Goal: Communication & Community: Answer question/provide support

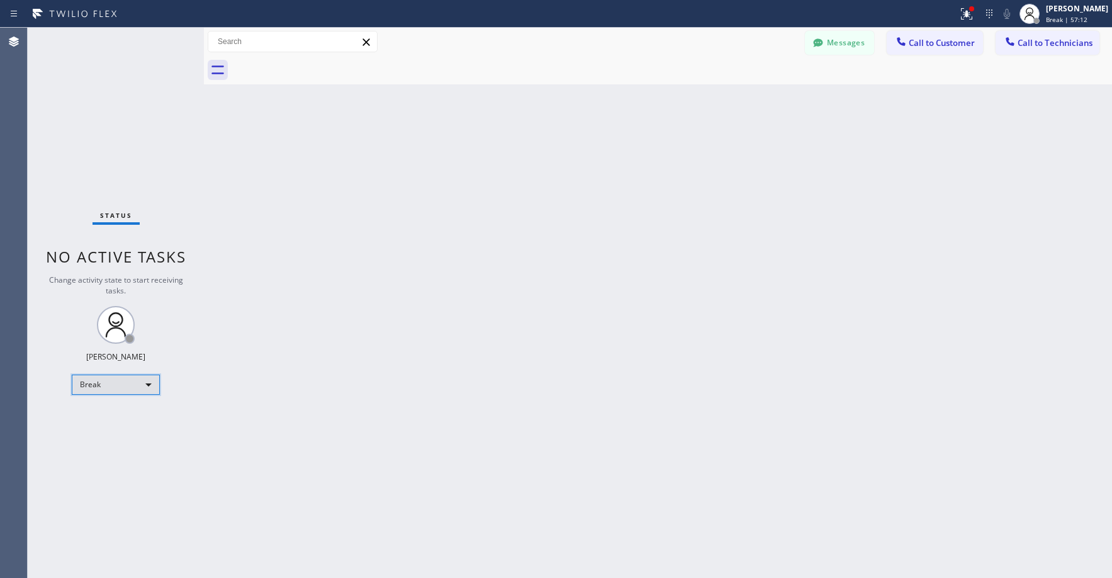
click at [130, 376] on div "Break" at bounding box center [116, 385] width 88 height 20
click at [123, 431] on li "Unavailable" at bounding box center [115, 433] width 86 height 15
click at [658, 388] on div "Back to Dashboard Change Sender ID Customers Technicians NC [PERSON_NAME] [DATE…" at bounding box center [658, 303] width 908 height 550
click at [149, 133] on div "Status No active tasks Change activity state to start receiving tasks. [PERSON_…" at bounding box center [116, 303] width 176 height 550
click at [122, 109] on div "Status No active tasks Change activity state to start receiving tasks. [PERSON_…" at bounding box center [116, 303] width 176 height 550
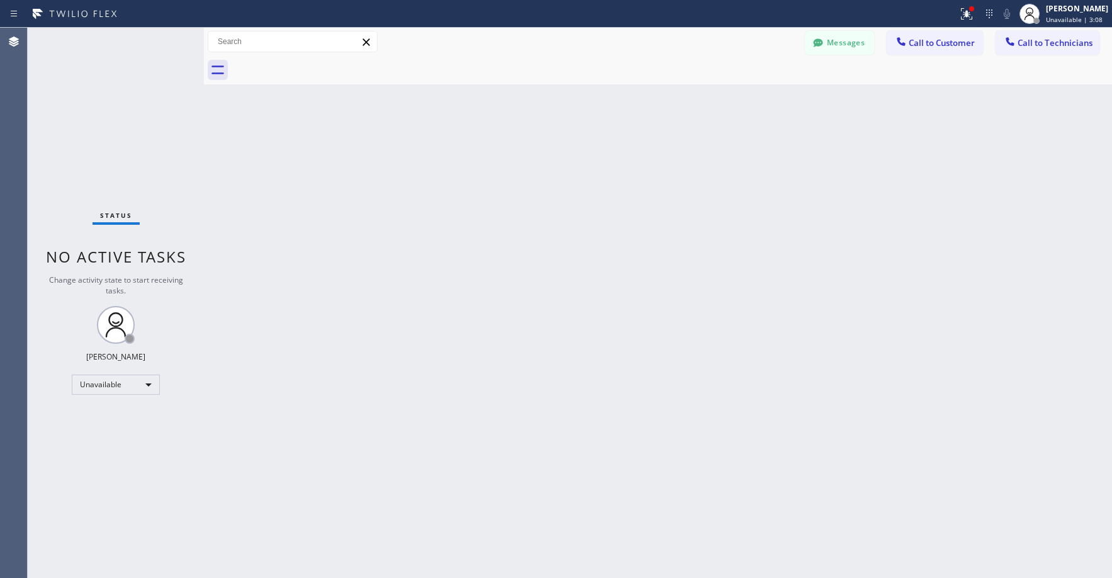
click at [101, 103] on div "Status No active tasks Change activity state to start receiving tasks. [PERSON_…" at bounding box center [116, 303] width 176 height 550
click at [94, 118] on div "Status No active tasks Change activity state to start receiving tasks. [PERSON_…" at bounding box center [116, 303] width 176 height 550
click at [100, 123] on div "Status No active tasks Change activity state to start receiving tasks. [PERSON_…" at bounding box center [116, 303] width 176 height 550
click at [102, 125] on div "Status No active tasks Change activity state to start receiving tasks. [PERSON_…" at bounding box center [116, 303] width 176 height 550
click at [830, 53] on button "Messages" at bounding box center [839, 43] width 69 height 24
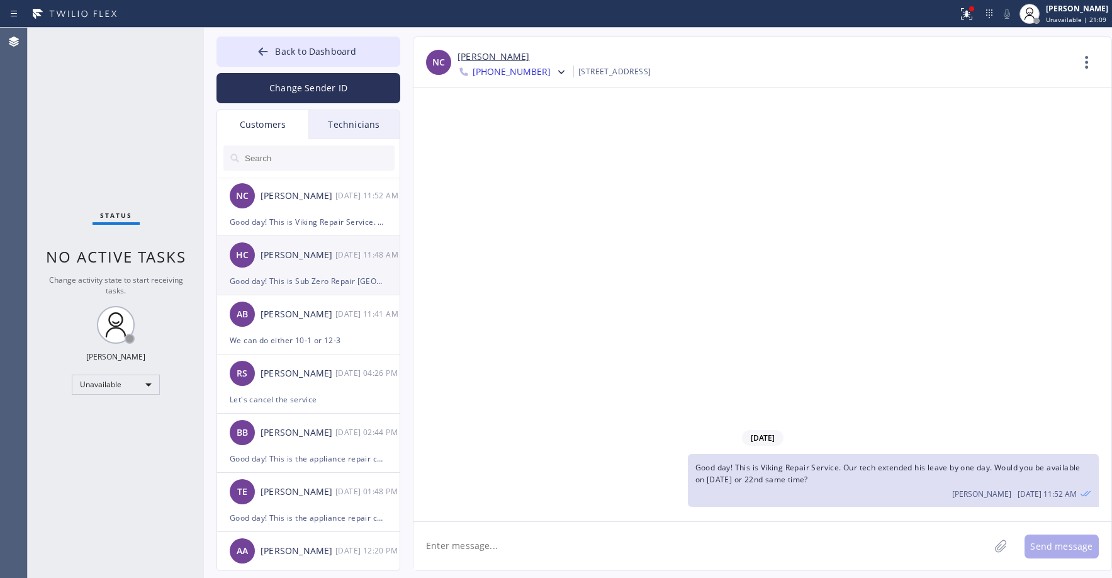
click at [290, 266] on div "HC [PERSON_NAME] [DATE] 11:48 AM" at bounding box center [309, 255] width 184 height 38
click at [305, 198] on div "[PERSON_NAME]" at bounding box center [298, 196] width 75 height 14
click at [290, 245] on div "HC [PERSON_NAME] [DATE] 11:48 AM" at bounding box center [309, 255] width 184 height 38
click at [303, 210] on div "NC [PERSON_NAME] [DATE] 11:52 AM" at bounding box center [309, 196] width 184 height 38
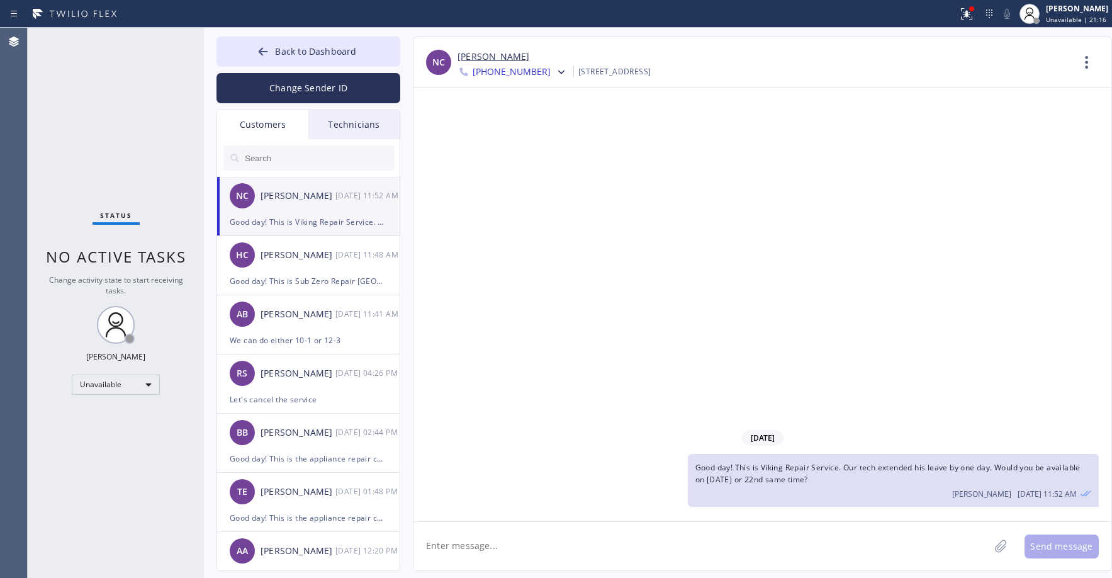
drag, startPoint x: 839, startPoint y: 475, endPoint x: 697, endPoint y: 468, distance: 142.5
click at [697, 468] on div "Good day! This is Viking Repair Service. Our tech extended his leave by one day…" at bounding box center [893, 480] width 411 height 53
copy span "Good day! This is Viking Repair Service. Our tech extended his leave by one day…"
click at [528, 72] on span "[PHONE_NUMBER]" at bounding box center [512, 72] width 78 height 15
click at [528, 157] on div "[PHONE_NUMBER]" at bounding box center [530, 158] width 145 height 29
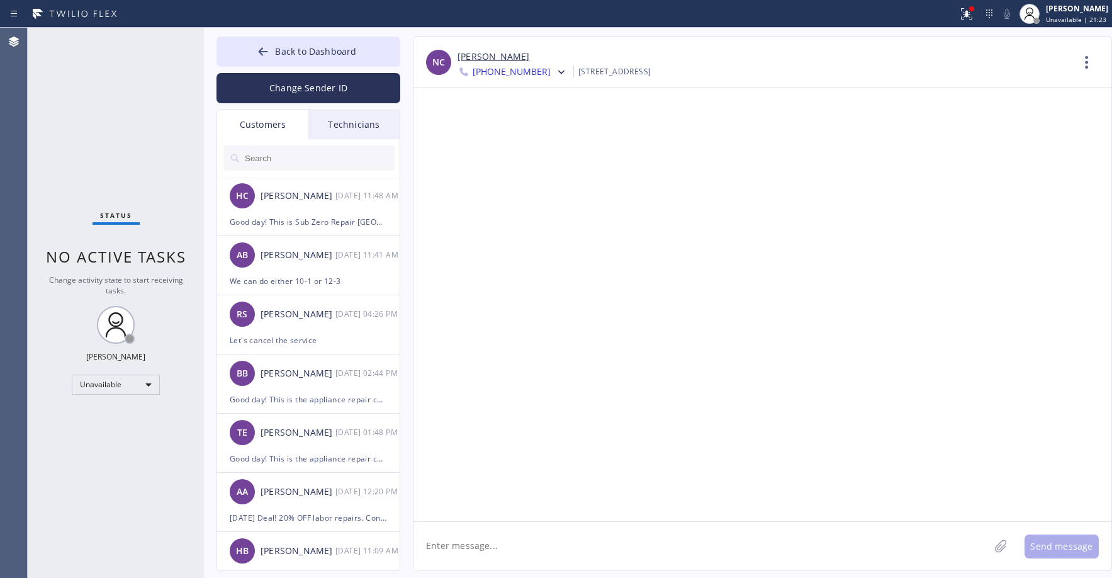
click at [563, 552] on textarea at bounding box center [702, 546] width 576 height 48
paste textarea "Good day! This is Viking Repair Service. Our tech extended his leave by one day…"
type textarea "Good day! This is Viking Repair Service. Our tech extended his leave by one day…"
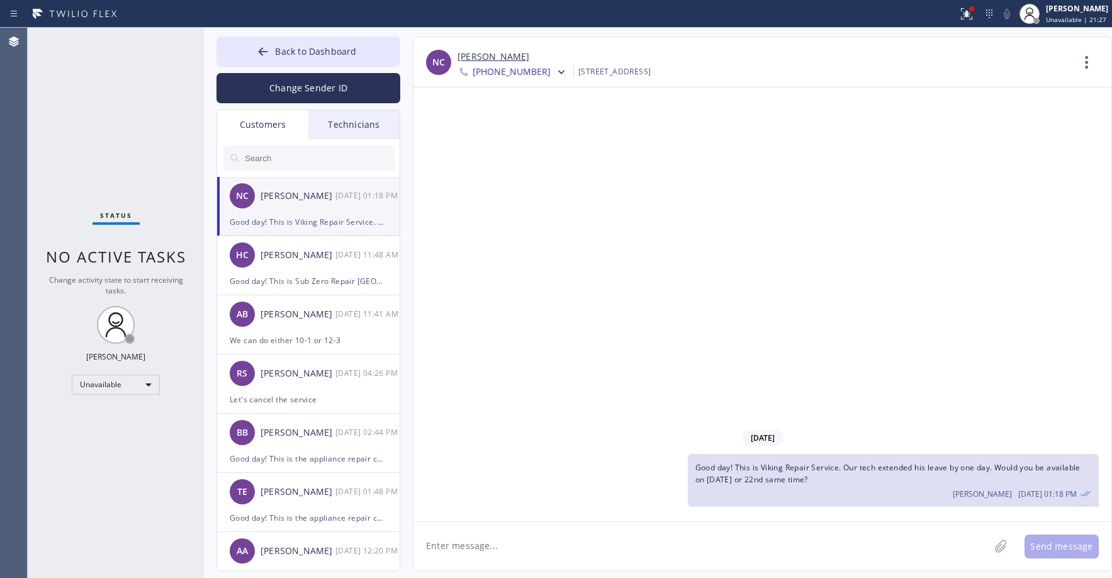
click at [505, 76] on span "[PHONE_NUMBER]" at bounding box center [512, 72] width 78 height 15
click at [516, 127] on div "[PHONE_NUMBER]" at bounding box center [530, 129] width 145 height 29
click at [120, 137] on div "Status No active tasks Change activity state to start receiving tasks. [PERSON_…" at bounding box center [116, 303] width 176 height 550
click at [295, 50] on span "Back to Dashboard" at bounding box center [315, 51] width 81 height 12
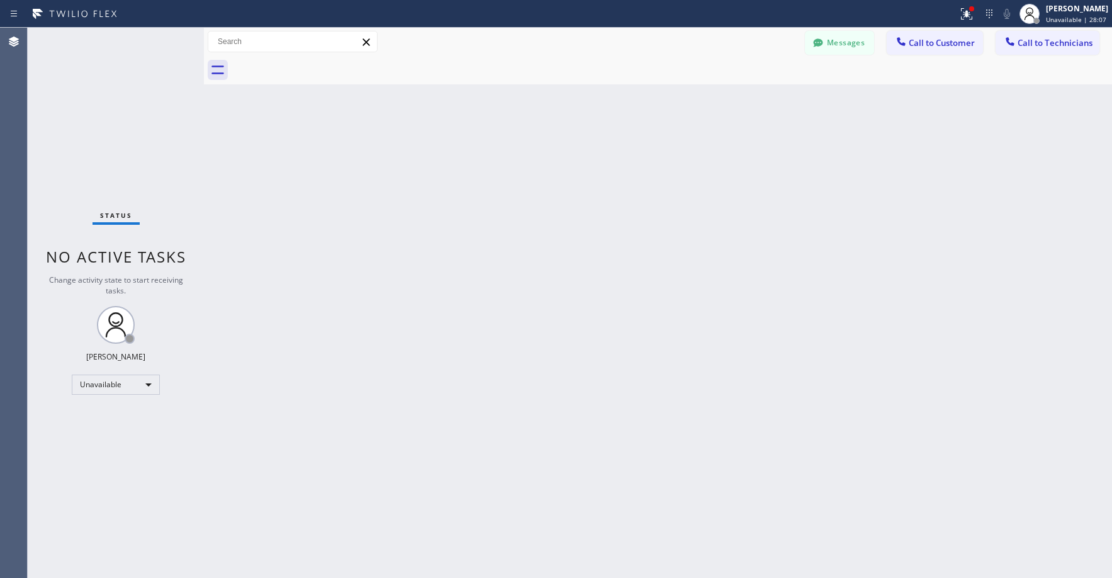
click at [90, 110] on div "Status No active tasks Change activity state to start receiving tasks. [PERSON_…" at bounding box center [116, 303] width 176 height 550
click at [99, 99] on div "Status No active tasks Change activity state to start receiving tasks. [PERSON_…" at bounding box center [116, 303] width 176 height 550
click at [856, 43] on button "Messages" at bounding box center [839, 43] width 69 height 24
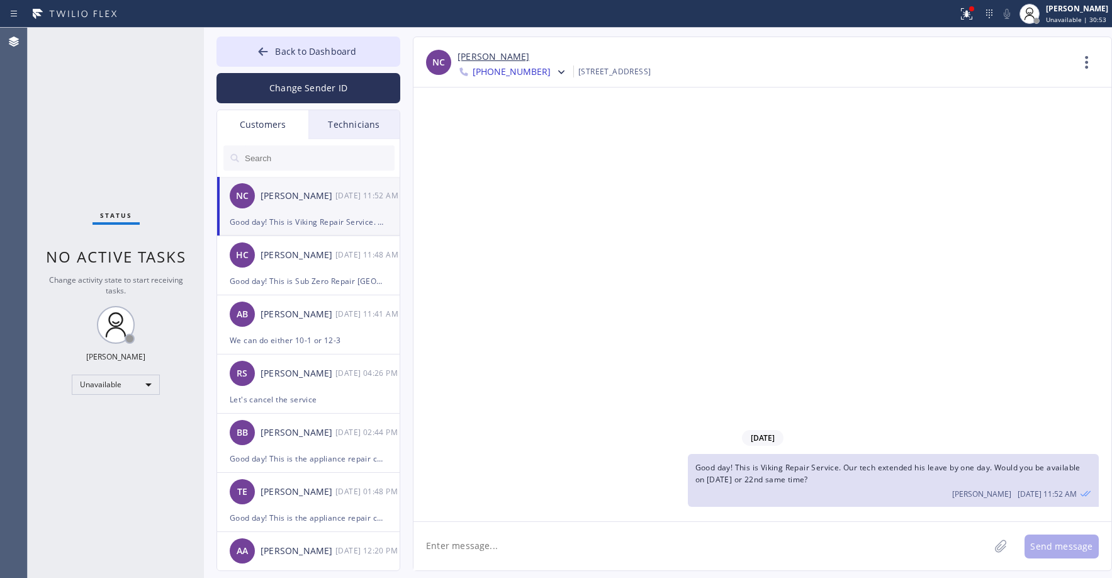
click at [334, 221] on div "Good day! This is Viking Repair Service. Our tech extended his leave by one day…" at bounding box center [308, 222] width 157 height 14
click at [555, 73] on icon at bounding box center [561, 72] width 13 height 13
click at [528, 161] on div "[PHONE_NUMBER]" at bounding box center [530, 158] width 145 height 29
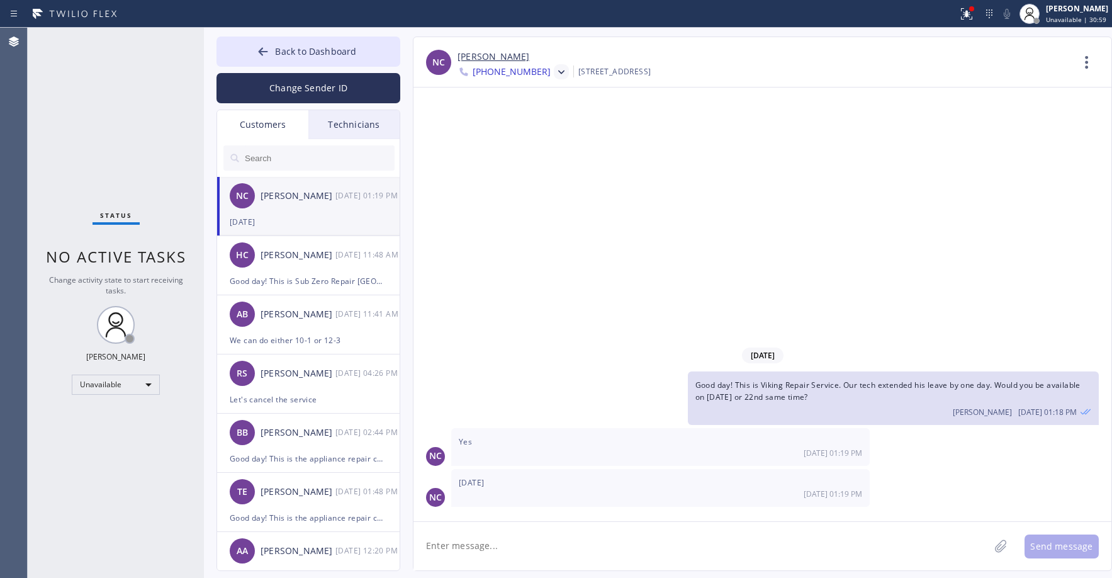
click at [497, 549] on textarea at bounding box center [702, 546] width 576 height 48
type textarea "Great thank you"
click at [1069, 549] on button "Send message" at bounding box center [1062, 547] width 74 height 24
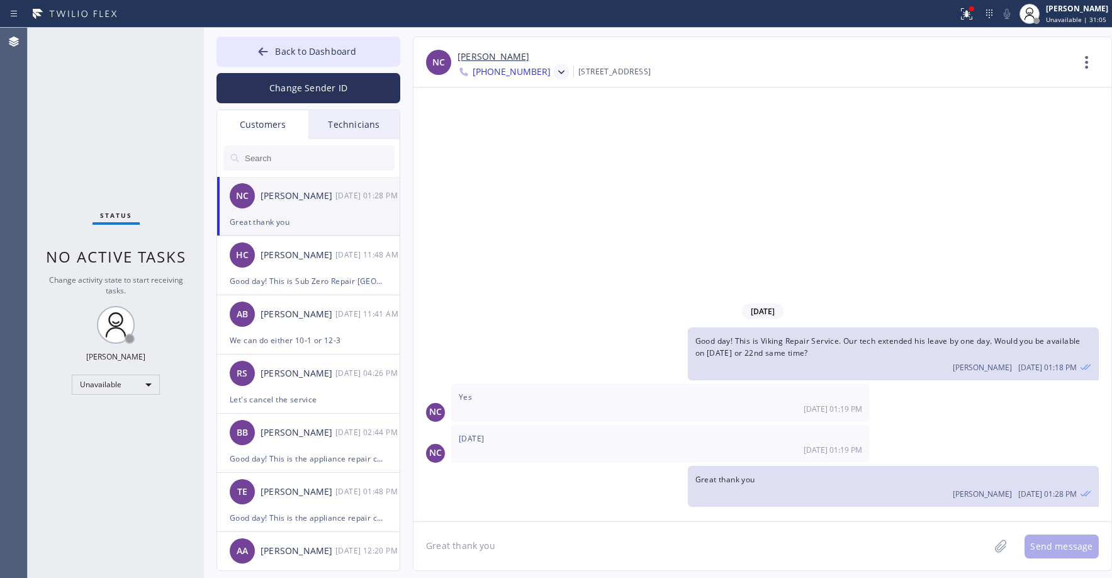
click at [480, 54] on link "[PERSON_NAME]" at bounding box center [494, 57] width 72 height 14
click at [132, 118] on div "Status No active tasks Change activity state to start receiving tasks. [PERSON_…" at bounding box center [116, 303] width 176 height 550
click at [103, 126] on div "Status No active tasks Change activity state to start receiving tasks. [PERSON_…" at bounding box center [116, 303] width 176 height 550
drag, startPoint x: 99, startPoint y: 103, endPoint x: 105, endPoint y: 338, distance: 235.5
click at [98, 108] on div "Status No active tasks Change activity state to start receiving tasks. [PERSON_…" at bounding box center [116, 303] width 176 height 550
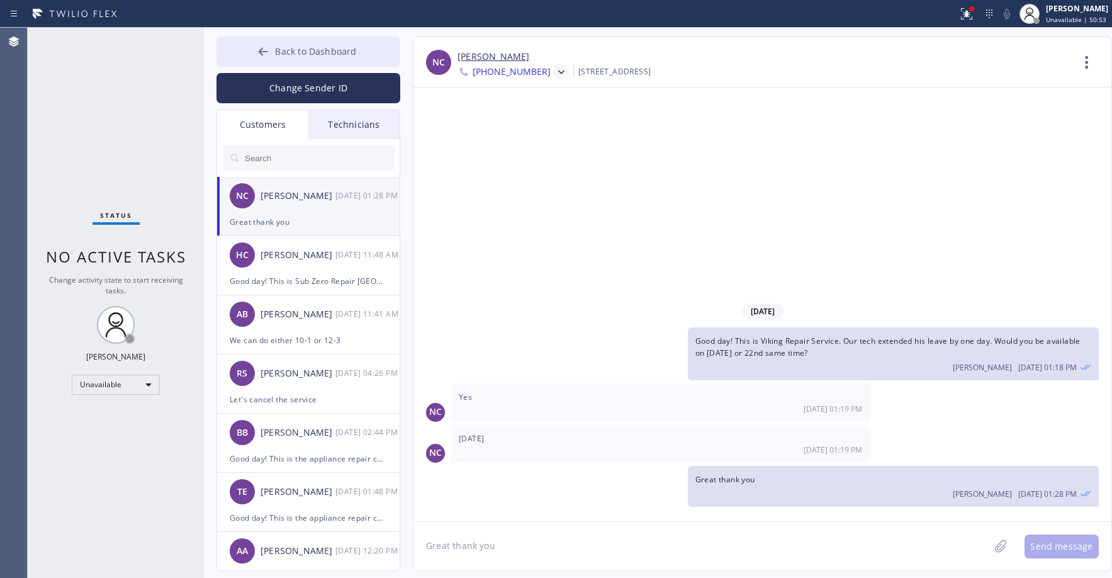
click at [287, 51] on span "Back to Dashboard" at bounding box center [315, 51] width 81 height 12
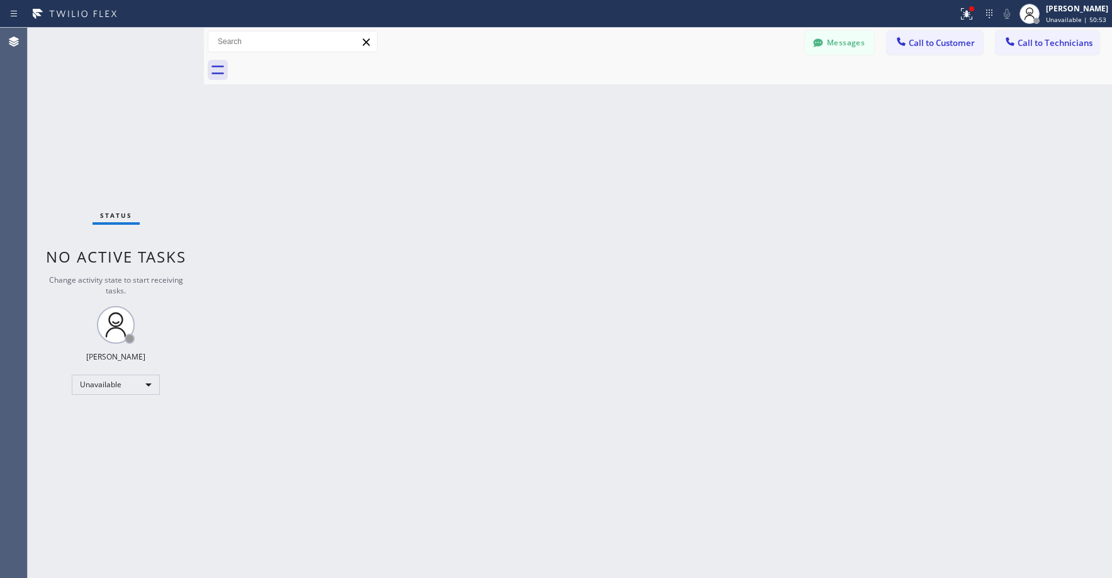
click at [120, 135] on div "Status No active tasks Change activity state to start receiving tasks. [PERSON_…" at bounding box center [116, 303] width 176 height 550
click at [123, 162] on div "Status No active tasks Change activity state to start receiving tasks. [PERSON_…" at bounding box center [116, 303] width 176 height 550
click at [858, 44] on button "Messages" at bounding box center [839, 43] width 69 height 24
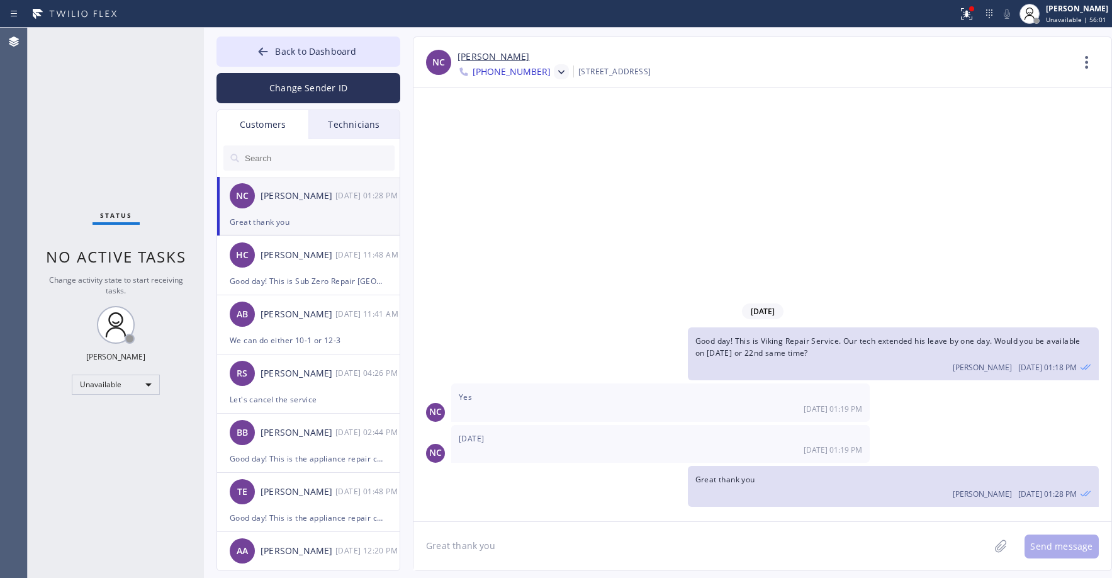
click at [243, 123] on div "Customers" at bounding box center [262, 124] width 91 height 29
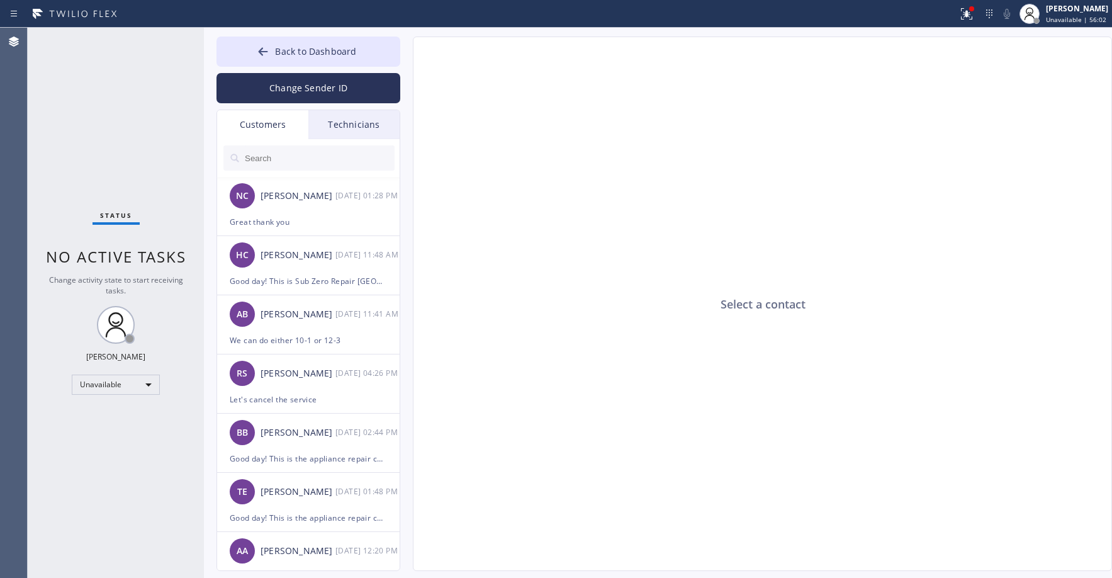
click at [285, 154] on input "text" at bounding box center [319, 157] width 151 height 25
paste input "4BBA1T"
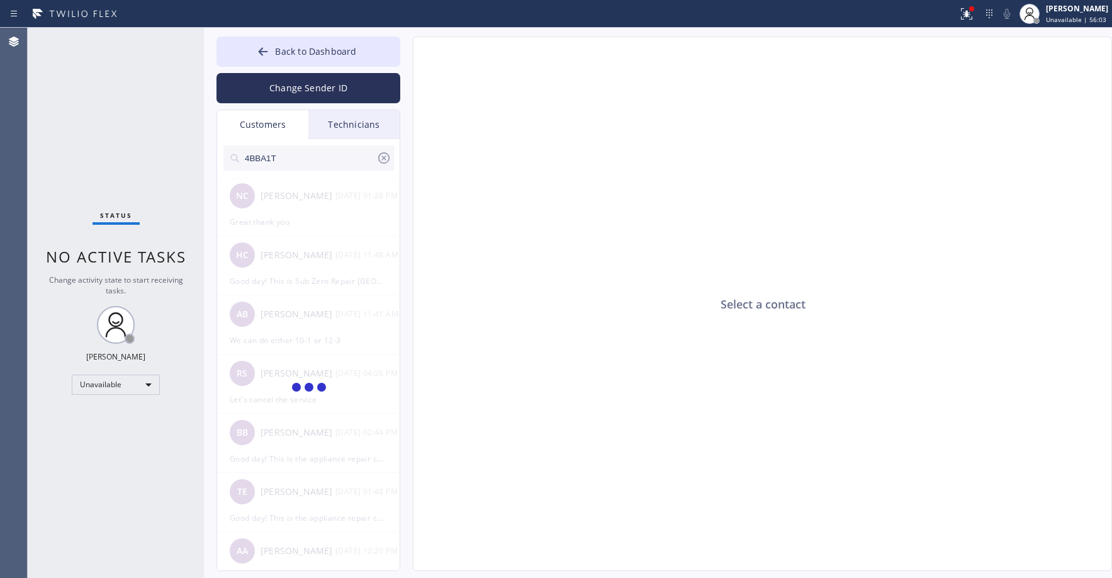
type input "4BBA1T"
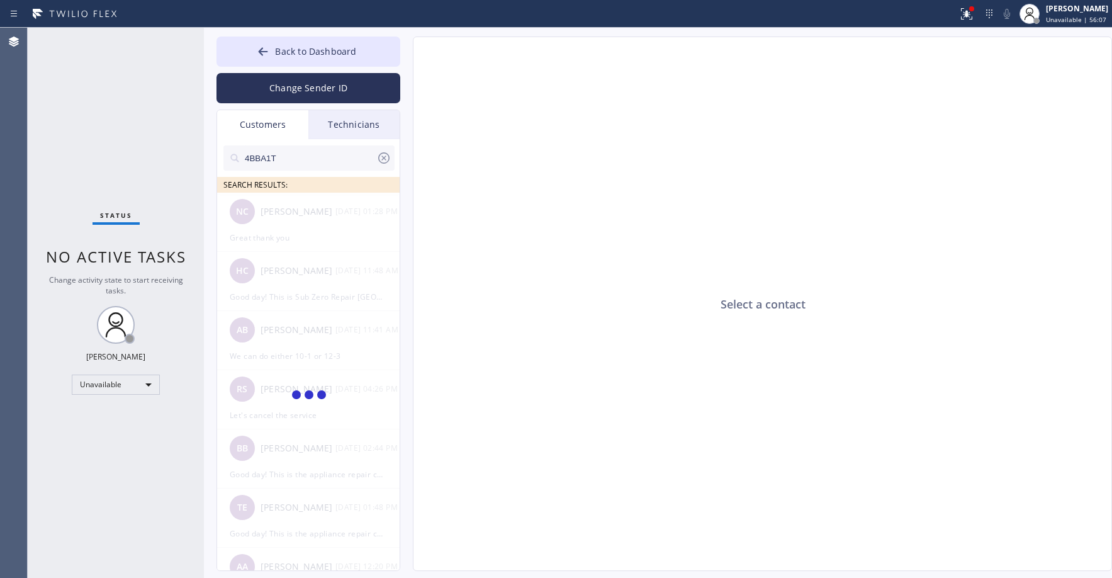
click at [129, 111] on div "Status No active tasks Change activity state to start receiving tasks. [PERSON_…" at bounding box center [116, 303] width 176 height 550
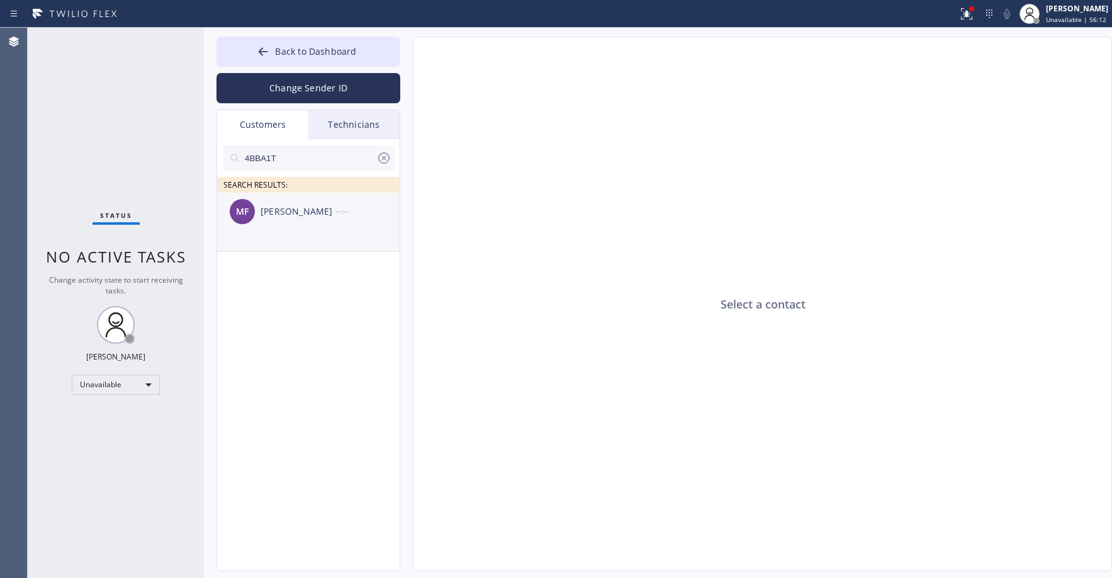
click at [288, 227] on div "MF [PERSON_NAME] --:--" at bounding box center [309, 212] width 184 height 38
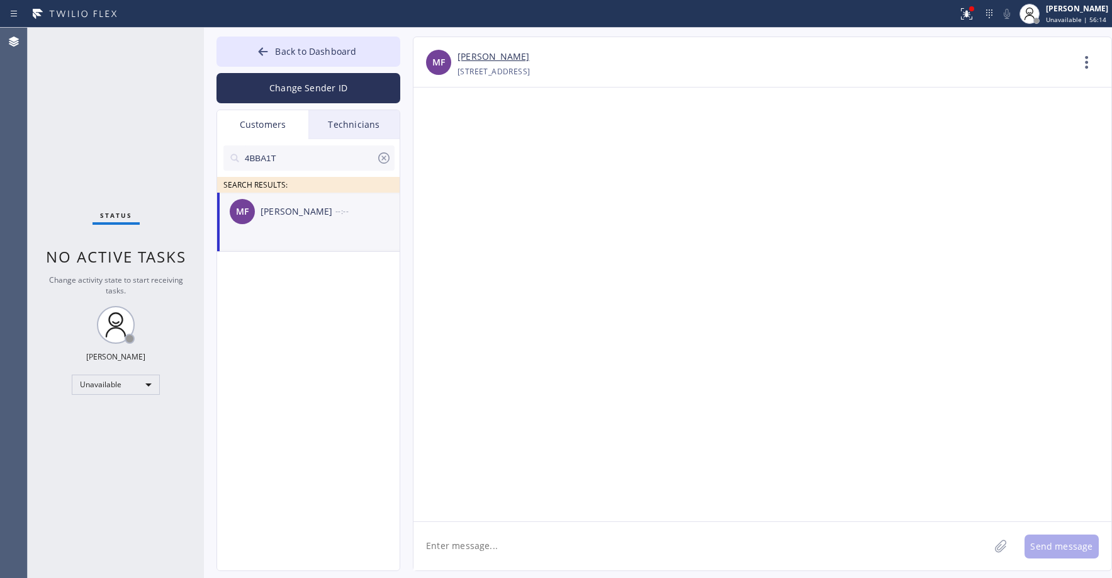
click at [514, 536] on textarea at bounding box center [702, 546] width 576 height 48
paste textarea "Subzero Repair Professionals"
drag, startPoint x: 781, startPoint y: 543, endPoint x: 705, endPoint y: 547, distance: 75.6
click at [705, 547] on textarea "Good day! This is Subzero Repair Professionals. Unfortunately we dont service" at bounding box center [713, 546] width 599 height 48
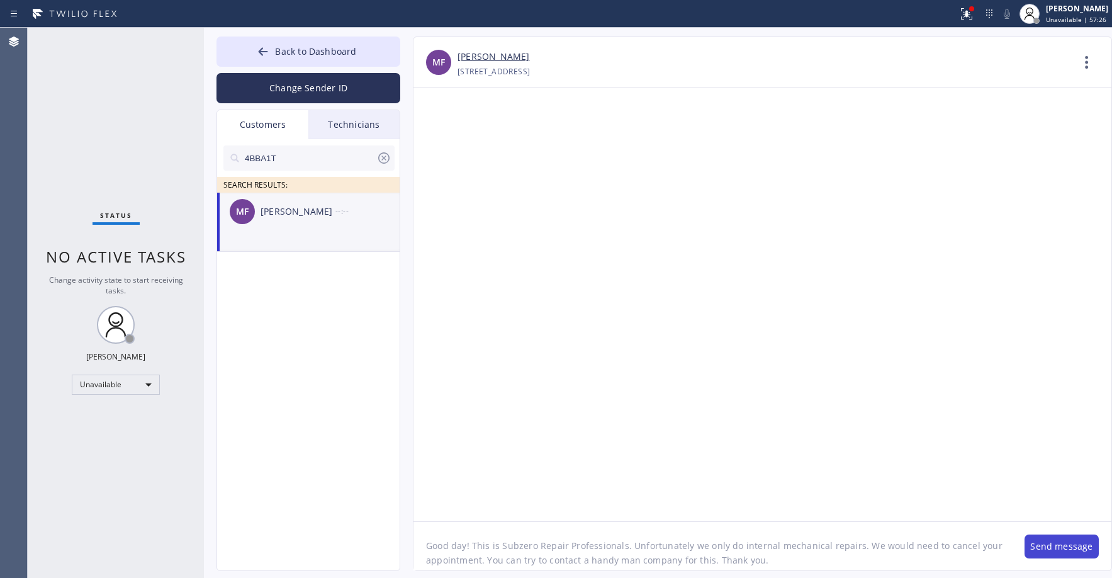
type textarea "Good day! This is Subzero Repair Professionals. Unfortunately we only do intern…"
click at [1060, 546] on button "Send message" at bounding box center [1062, 547] width 74 height 24
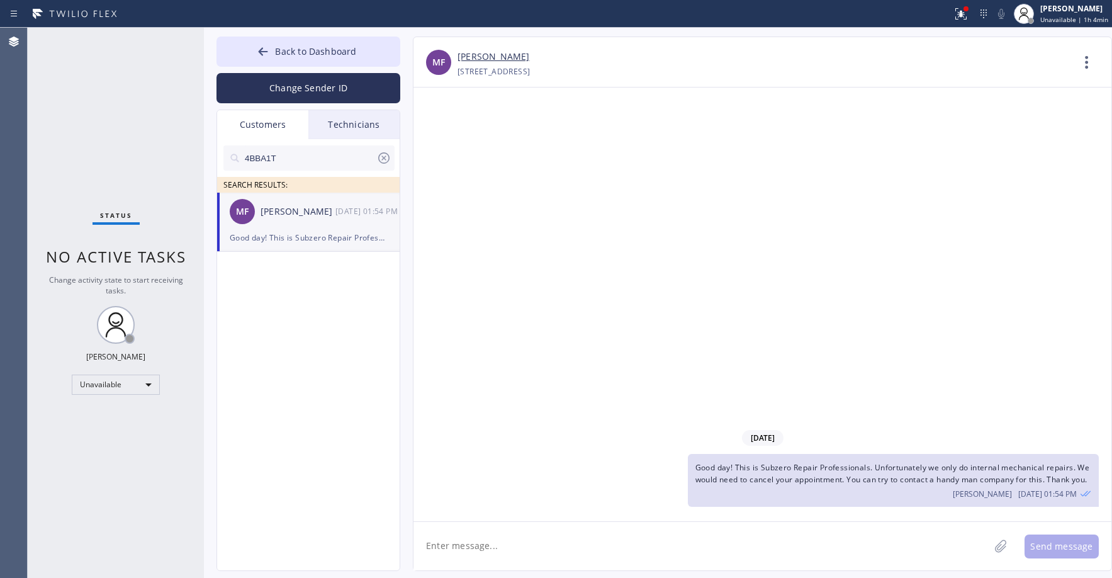
click at [105, 129] on div "Status No active tasks Change activity state to start receiving tasks. [PERSON_…" at bounding box center [116, 303] width 176 height 550
click at [382, 154] on icon at bounding box center [383, 157] width 15 height 15
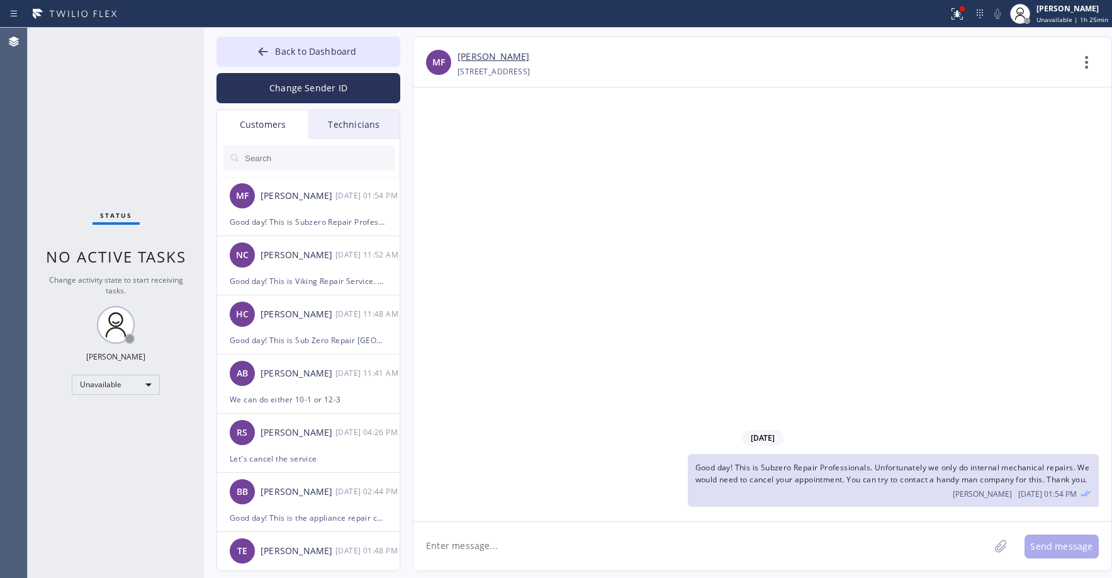
click at [86, 81] on div "Status No active tasks Change activity state to start receiving tasks. [PERSON_…" at bounding box center [116, 303] width 176 height 550
click at [310, 50] on span "Back to Dashboard" at bounding box center [315, 51] width 81 height 12
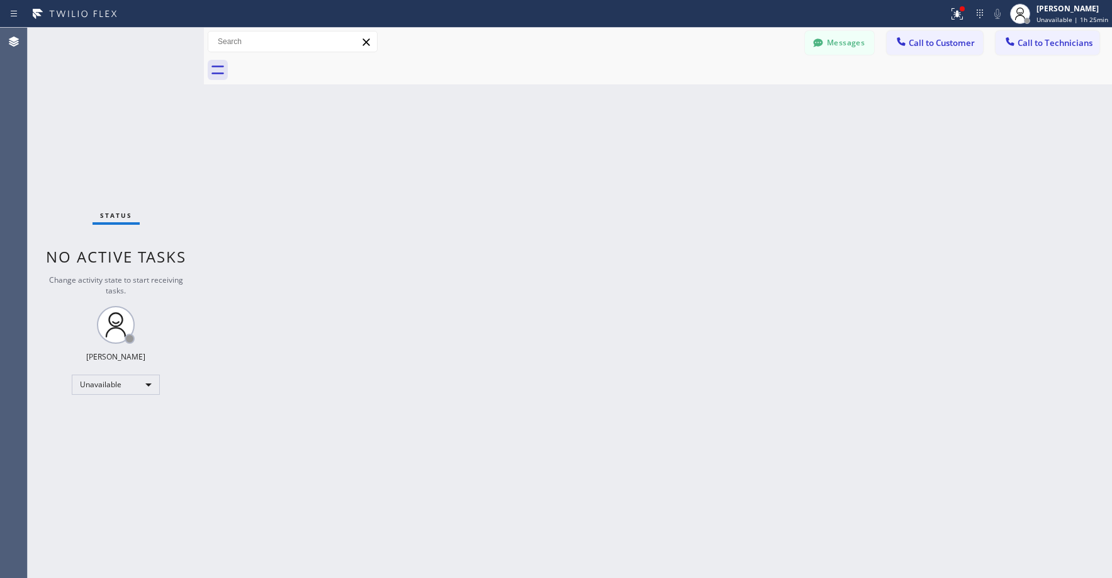
drag, startPoint x: 87, startPoint y: 145, endPoint x: 82, endPoint y: 166, distance: 21.4
click at [86, 147] on div "Status No active tasks Change activity state to start receiving tasks. [PERSON_…" at bounding box center [116, 303] width 176 height 550
drag, startPoint x: 108, startPoint y: 105, endPoint x: 541, endPoint y: 313, distance: 480.1
click at [109, 106] on div "Status No active tasks Change activity state to start receiving tasks. [PERSON_…" at bounding box center [116, 303] width 176 height 550
click at [137, 163] on div "Status No active tasks Change activity state to start receiving tasks. [PERSON_…" at bounding box center [116, 303] width 176 height 550
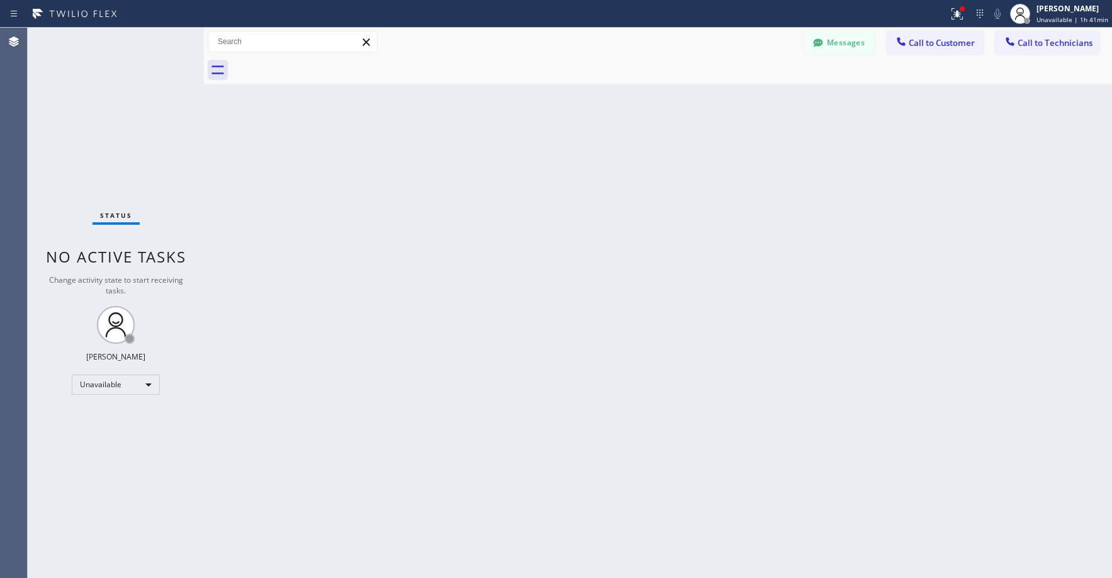
click at [82, 94] on div "Status No active tasks Change activity state to start receiving tasks. [PERSON_…" at bounding box center [116, 303] width 176 height 550
click at [133, 103] on div "Status No active tasks Change activity state to start receiving tasks. [PERSON_…" at bounding box center [116, 303] width 176 height 550
click at [104, 127] on div "Status No active tasks Change activity state to start receiving tasks. [PERSON_…" at bounding box center [116, 303] width 176 height 550
drag, startPoint x: 87, startPoint y: 79, endPoint x: 93, endPoint y: 162, distance: 83.9
click at [89, 87] on div "Status No active tasks Change activity state to start receiving tasks. [PERSON_…" at bounding box center [116, 303] width 176 height 550
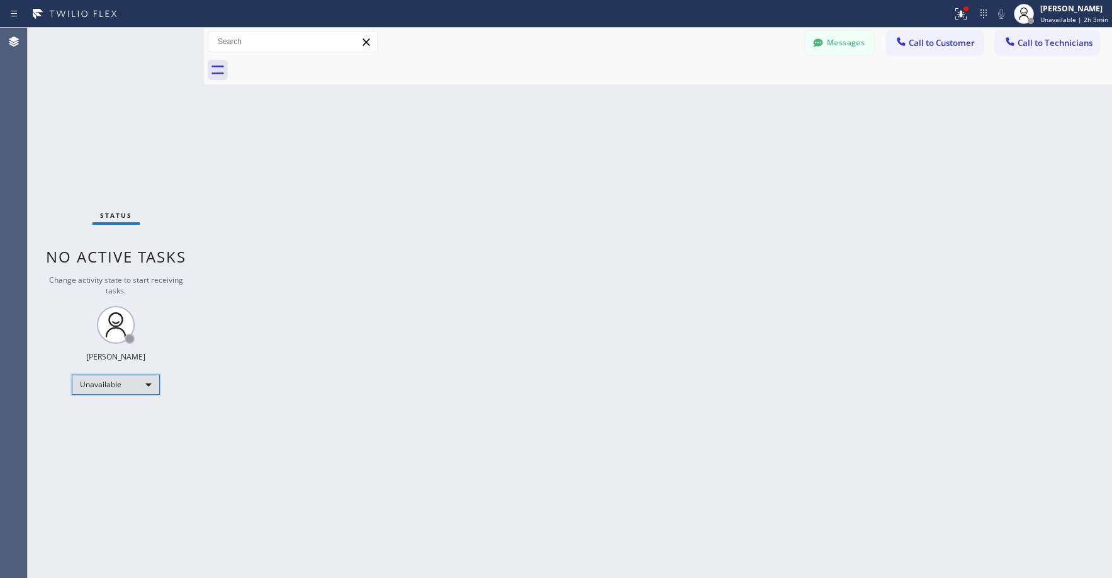
click at [99, 378] on div "Unavailable" at bounding box center [116, 385] width 88 height 20
click at [104, 453] on li "Break" at bounding box center [115, 449] width 86 height 15
click at [92, 381] on div "Break" at bounding box center [116, 385] width 88 height 20
click at [105, 433] on li "Unavailable" at bounding box center [115, 433] width 86 height 15
click at [154, 160] on div "Status No active tasks Change activity state to start receiving tasks. [PERSON_…" at bounding box center [116, 303] width 176 height 550
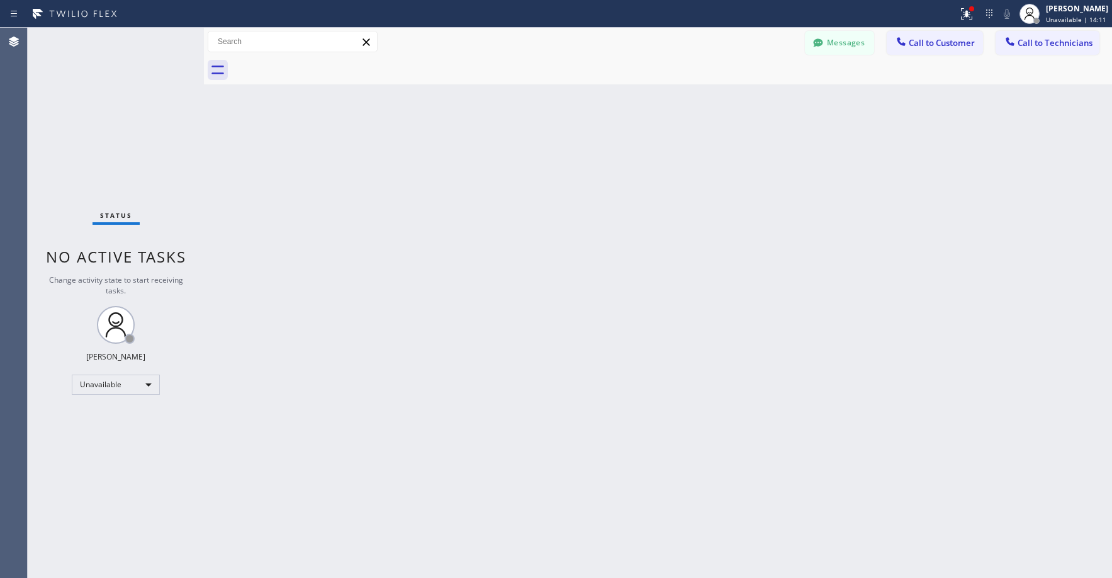
click at [115, 171] on div "Status No active tasks Change activity state to start receiving tasks. [PERSON_…" at bounding box center [116, 303] width 176 height 550
drag, startPoint x: 135, startPoint y: 119, endPoint x: 609, endPoint y: 103, distance: 474.3
click at [139, 121] on div "Status No active tasks Change activity state to start receiving tasks. [PERSON_…" at bounding box center [116, 303] width 176 height 550
click at [1056, 43] on span "Call to Technicians" at bounding box center [1055, 42] width 75 height 11
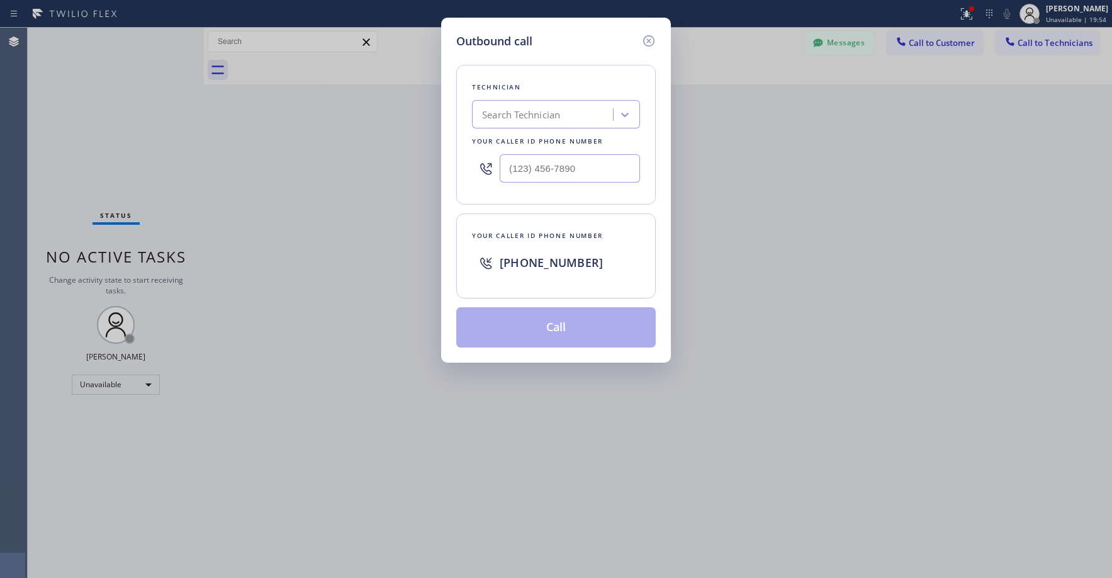
click at [560, 115] on div "Search Technician" at bounding box center [521, 115] width 78 height 14
type input "sf [PERSON_NAME]"
click at [541, 142] on div "[PERSON_NAME]" at bounding box center [556, 141] width 168 height 23
type input "[PHONE_NUMBER]"
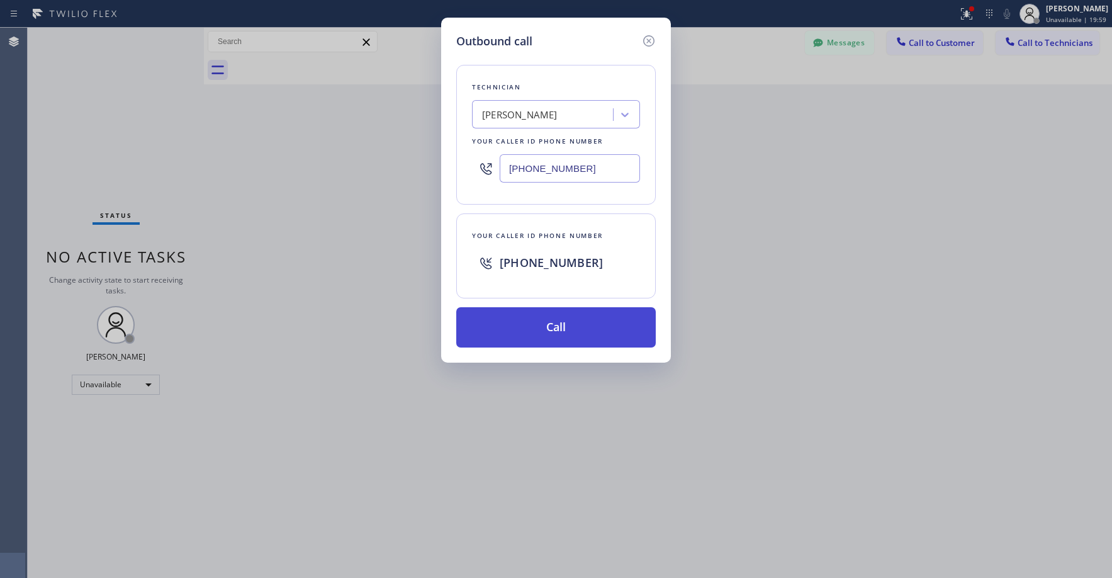
click at [558, 317] on button "Call" at bounding box center [556, 327] width 200 height 40
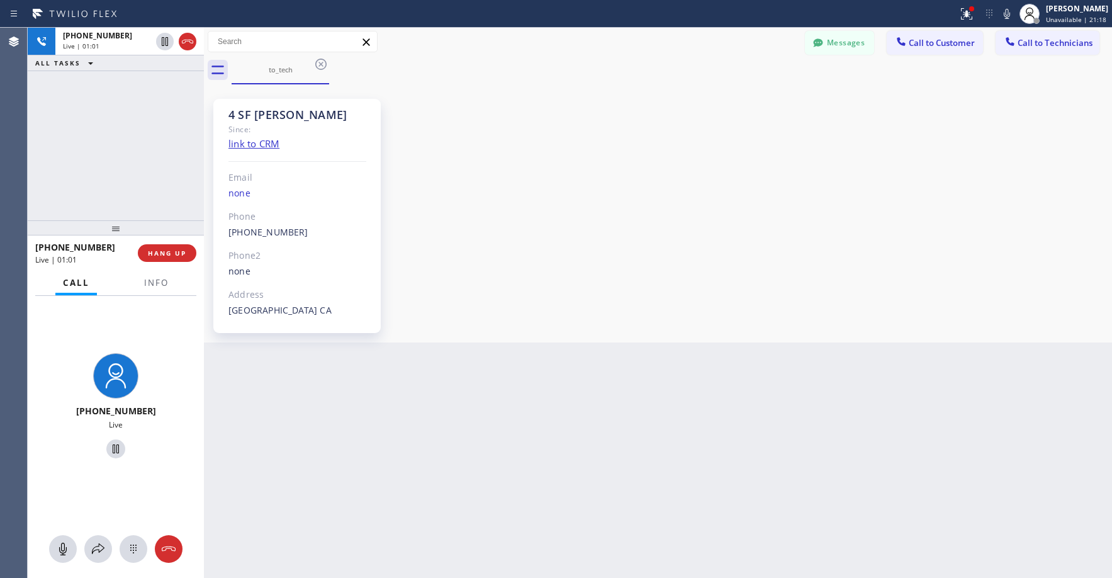
click at [99, 139] on div "[PHONE_NUMBER] Live | 01:01 ALL TASKS ALL TASKS ACTIVE TASKS TASKS IN WRAP UP" at bounding box center [116, 124] width 176 height 193
click at [133, 144] on div "[PHONE_NUMBER] Live | 01:23 ALL TASKS ALL TASKS ACTIVE TASKS TASKS IN WRAP UP" at bounding box center [116, 124] width 176 height 193
click at [120, 142] on div "[PHONE_NUMBER] Live | 01:26 ALL TASKS ALL TASKS ACTIVE TASKS TASKS IN WRAP UP" at bounding box center [116, 124] width 176 height 193
click at [108, 128] on div "[PHONE_NUMBER] Live | 01:29 ALL TASKS ALL TASKS ACTIVE TASKS TASKS IN WRAP UP" at bounding box center [116, 124] width 176 height 193
click at [103, 105] on div "[PHONE_NUMBER] Live | 03:09 ALL TASKS ALL TASKS ACTIVE TASKS TASKS IN WRAP UP" at bounding box center [116, 124] width 176 height 193
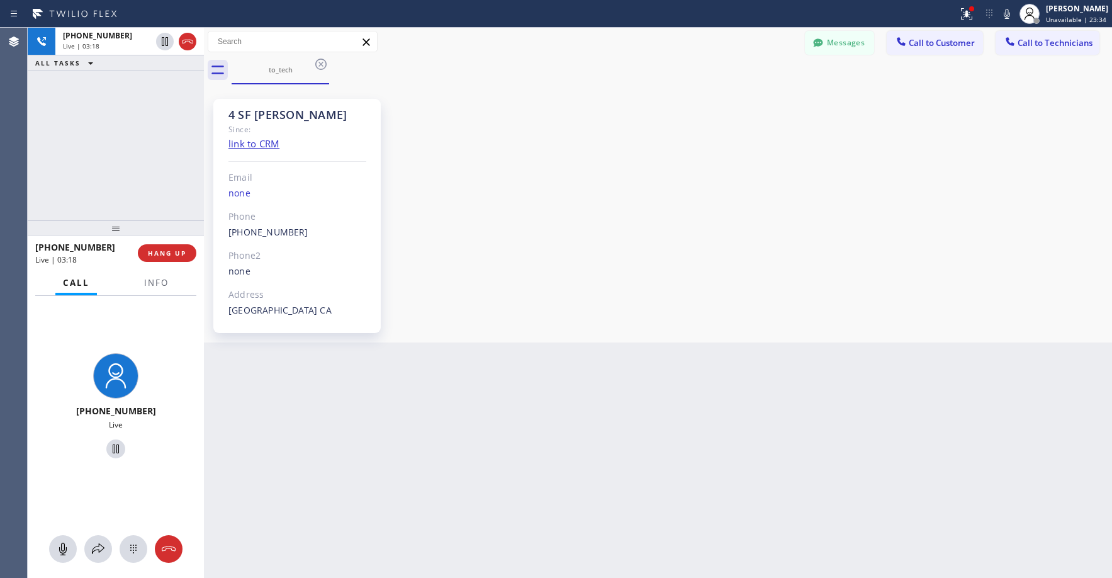
click at [143, 130] on div "[PHONE_NUMBER] Live | 03:18 ALL TASKS ALL TASKS ACTIVE TASKS TASKS IN WRAP UP" at bounding box center [116, 124] width 176 height 193
click at [143, 130] on div "[PHONE_NUMBER] Live | 03:22 ALL TASKS ALL TASKS ACTIVE TASKS TASKS IN WRAP UP" at bounding box center [116, 124] width 176 height 193
click at [143, 130] on div "[PHONE_NUMBER] Live | 03:27 ALL TASKS ALL TASKS ACTIVE TASKS TASKS IN WRAP UP" at bounding box center [116, 124] width 176 height 193
click at [117, 156] on div "[PHONE_NUMBER] Live | 03:28 ALL TASKS ALL TASKS ACTIVE TASKS TASKS IN WRAP UP" at bounding box center [116, 124] width 176 height 193
click at [117, 156] on div "[PHONE_NUMBER] Live | 03:32 ALL TASKS ALL TASKS ACTIVE TASKS TASKS IN WRAP UP" at bounding box center [116, 124] width 176 height 193
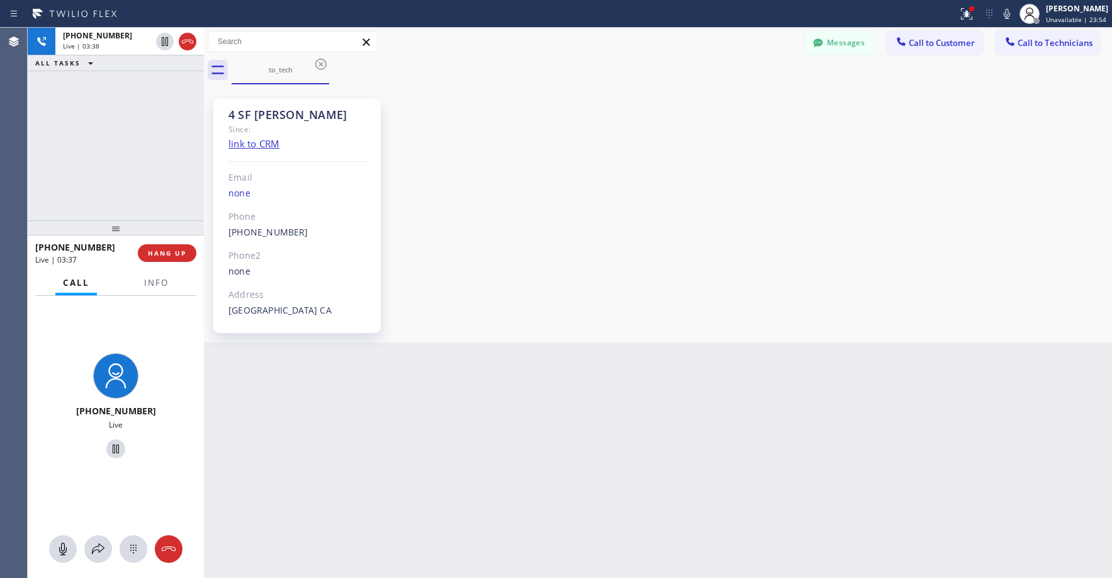
click at [117, 156] on div "[PHONE_NUMBER] Live | 03:38 ALL TASKS ALL TASKS ACTIVE TASKS TASKS IN WRAP UP" at bounding box center [116, 124] width 176 height 193
click at [117, 156] on div "[PHONE_NUMBER] Live | 03:40 ALL TASKS ALL TASKS ACTIVE TASKS TASKS IN WRAP UP" at bounding box center [116, 124] width 176 height 193
click at [143, 159] on div "[PHONE_NUMBER] Live | 03:44 ALL TASKS ALL TASKS ACTIVE TASKS TASKS IN WRAP UP" at bounding box center [116, 124] width 176 height 193
click at [187, 47] on icon at bounding box center [187, 41] width 15 height 15
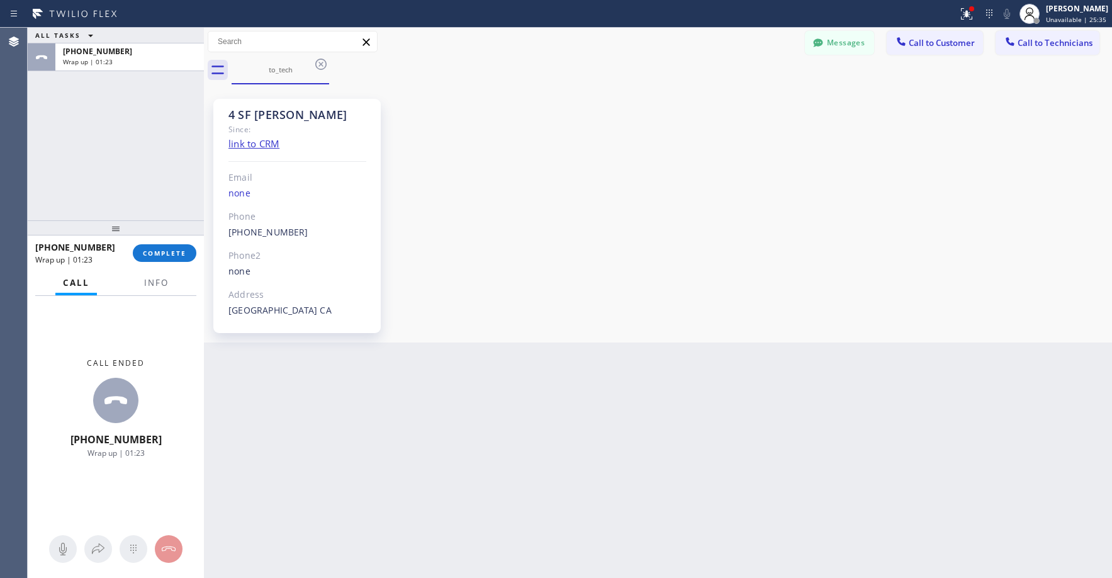
drag, startPoint x: 135, startPoint y: 128, endPoint x: 237, endPoint y: 140, distance: 102.7
click at [135, 128] on div "ALL TASKS ALL TASKS ACTIVE TASKS TASKS IN WRAP UP [PHONE_NUMBER] Wrap up | 01:23" at bounding box center [116, 124] width 176 height 193
click at [170, 254] on span "COMPLETE" at bounding box center [164, 253] width 43 height 9
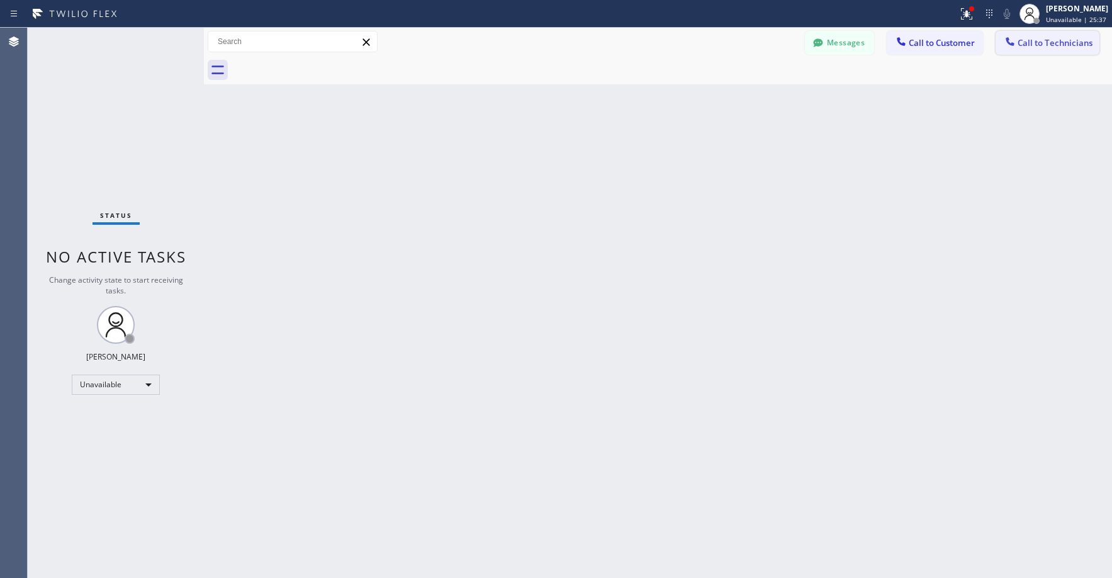
click at [1053, 46] on span "Call to Technicians" at bounding box center [1055, 42] width 75 height 11
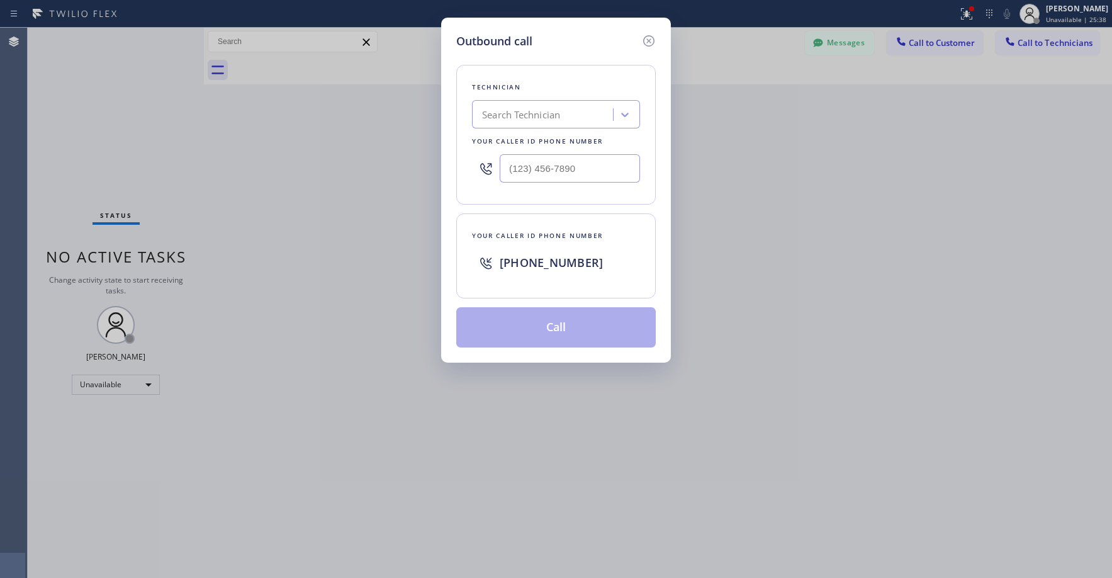
click at [570, 116] on div "Search Technician" at bounding box center [544, 115] width 137 height 22
type input "sf [PERSON_NAME]"
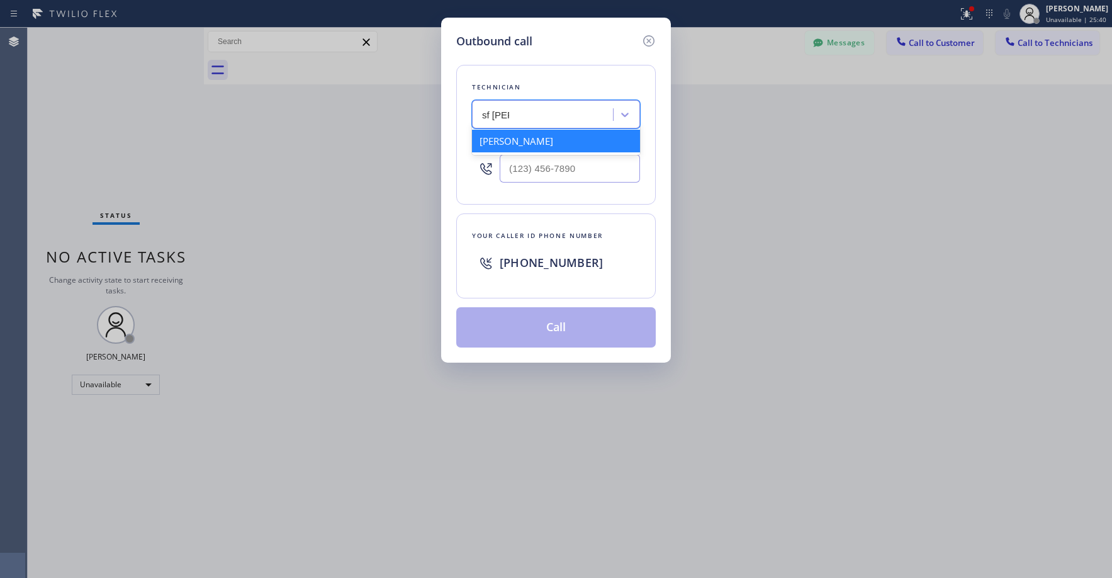
click at [540, 145] on div "[PERSON_NAME]" at bounding box center [556, 141] width 168 height 23
type input "[PHONE_NUMBER]"
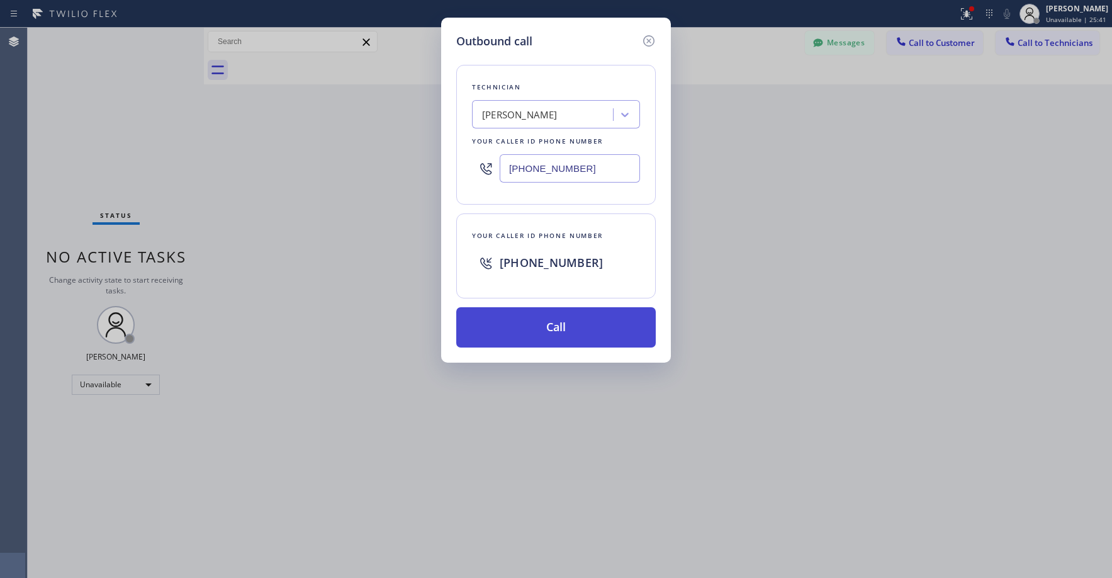
click at [562, 327] on button "Call" at bounding box center [556, 327] width 200 height 40
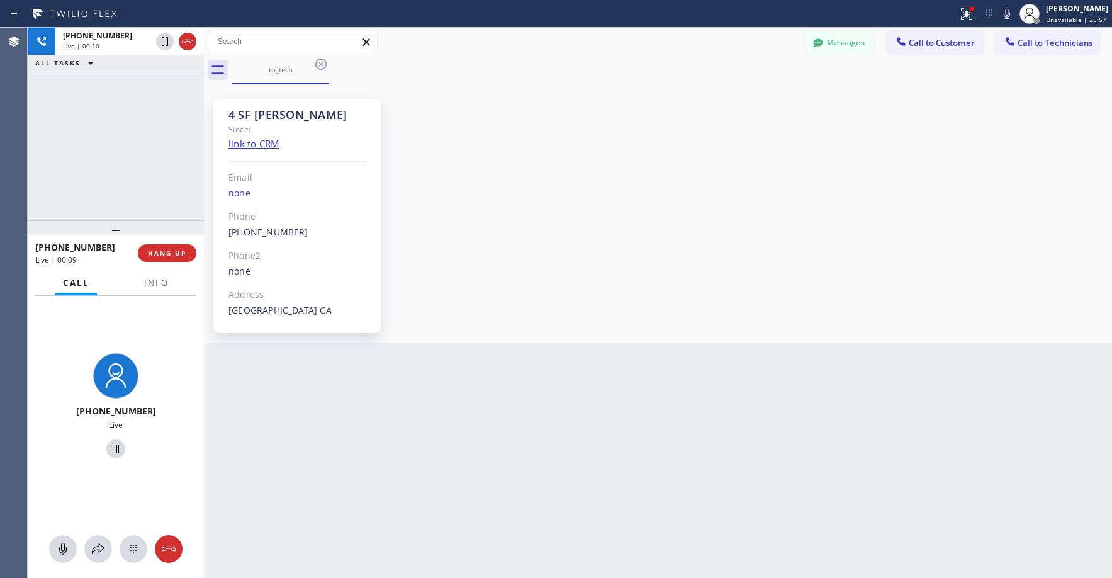
click at [137, 153] on div "[PHONE_NUMBER] Live | 00:10 ALL TASKS ALL TASKS ACTIVE TASKS TASKS IN WRAP UP" at bounding box center [116, 124] width 176 height 193
click at [135, 150] on div "[PHONE_NUMBER] Live | 00:14 ALL TASKS ALL TASKS ACTIVE TASKS TASKS IN WRAP UP" at bounding box center [116, 124] width 176 height 193
click at [135, 150] on div "[PHONE_NUMBER] Live | 00:15 ALL TASKS ALL TASKS ACTIVE TASKS TASKS IN WRAP UP" at bounding box center [116, 124] width 176 height 193
click at [181, 254] on span "HANG UP" at bounding box center [167, 253] width 38 height 9
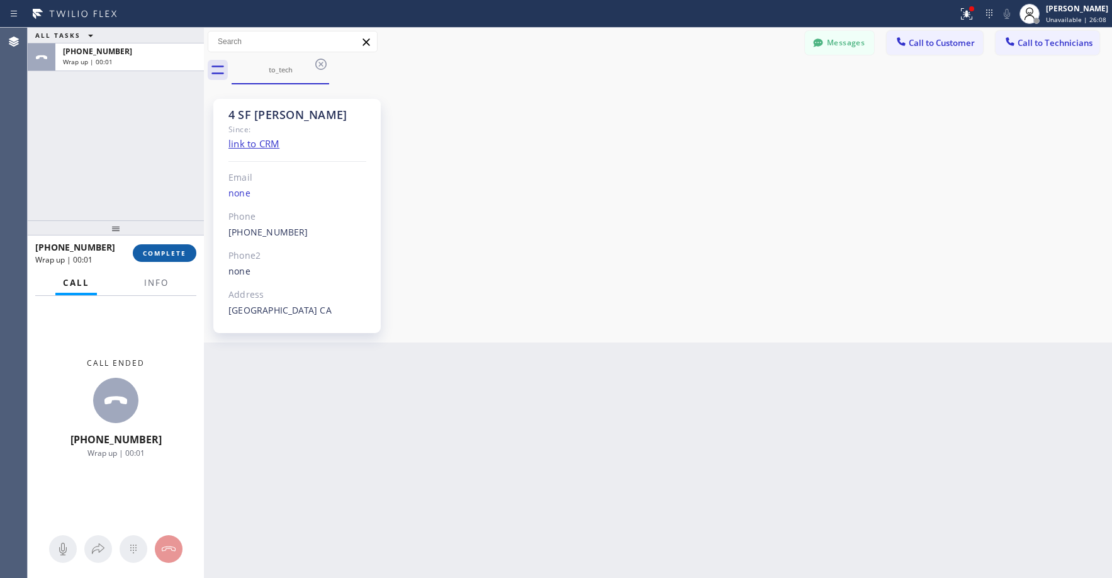
click at [181, 254] on span "COMPLETE" at bounding box center [164, 253] width 43 height 9
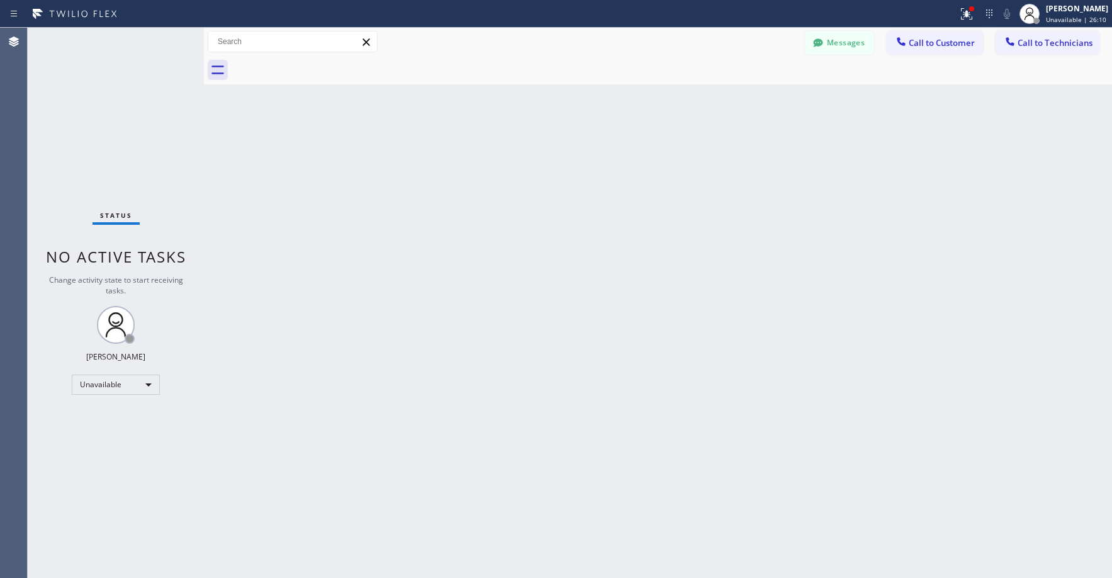
click at [106, 105] on div "Status No active tasks Change activity state to start receiving tasks. [PERSON_…" at bounding box center [116, 303] width 176 height 550
